Goal: Task Accomplishment & Management: Use online tool/utility

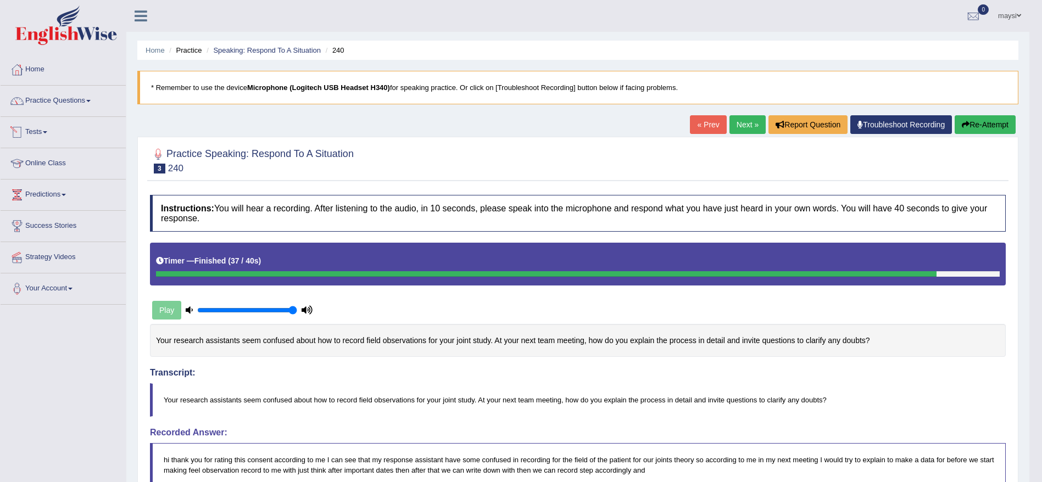
click at [51, 134] on link "Tests" at bounding box center [63, 130] width 125 height 27
click at [72, 155] on link "Take Practice Sectional Test" at bounding box center [71, 158] width 103 height 20
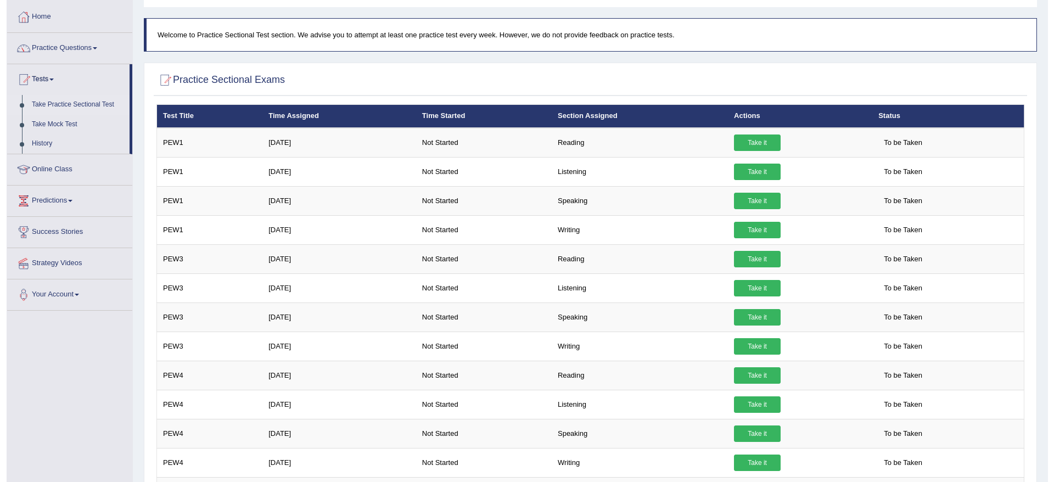
scroll to position [58, 0]
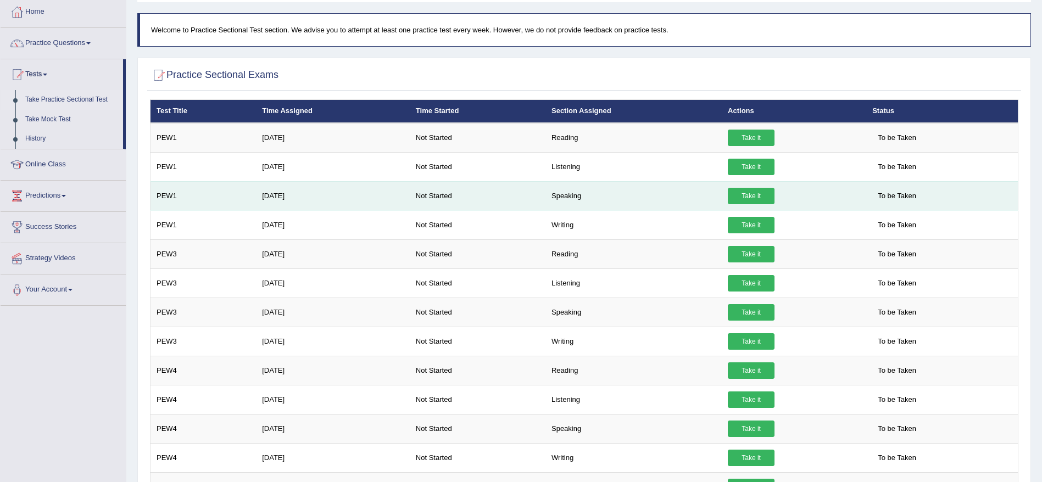
click at [754, 194] on link "Take it" at bounding box center [751, 196] width 47 height 16
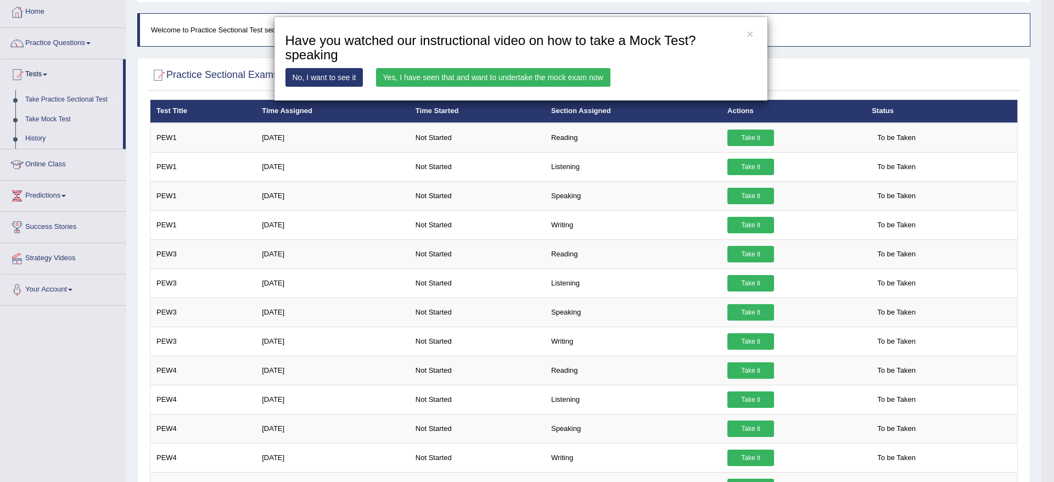
click at [414, 80] on link "Yes, I have seen that and want to undertake the mock exam now" at bounding box center [493, 77] width 235 height 19
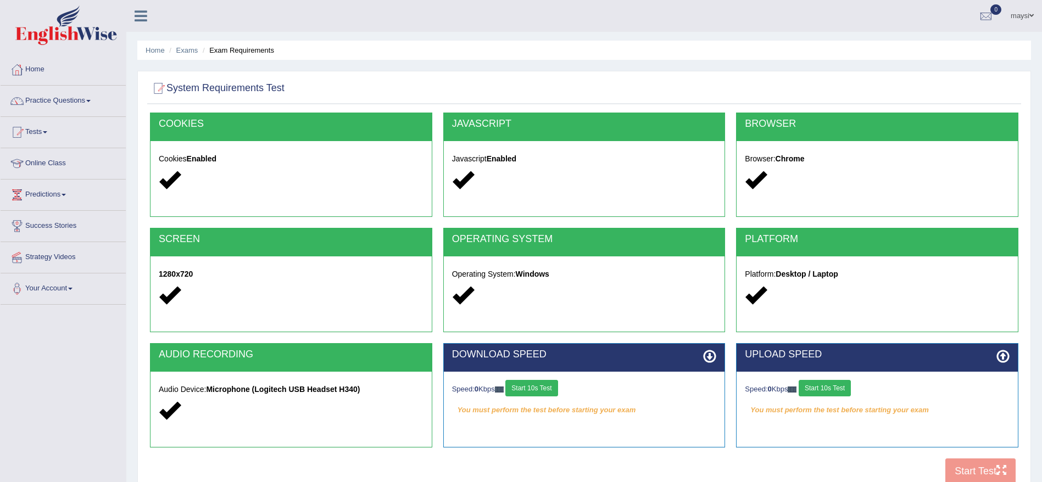
click at [539, 383] on button "Start 10s Test" at bounding box center [531, 388] width 52 height 16
click at [835, 383] on button "Start 10s Test" at bounding box center [825, 388] width 52 height 16
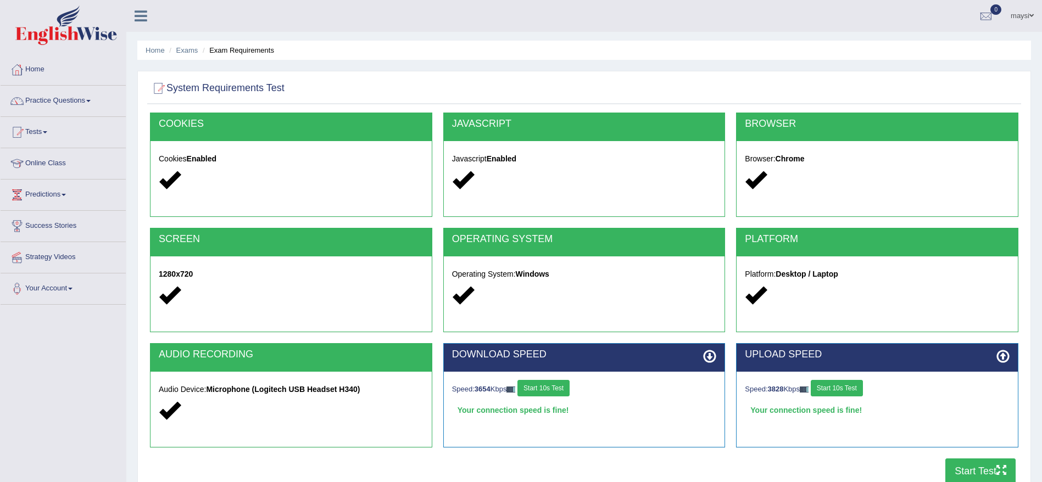
click at [971, 466] on button "Start Test" at bounding box center [980, 471] width 70 height 25
